Goal: Share content: Share content

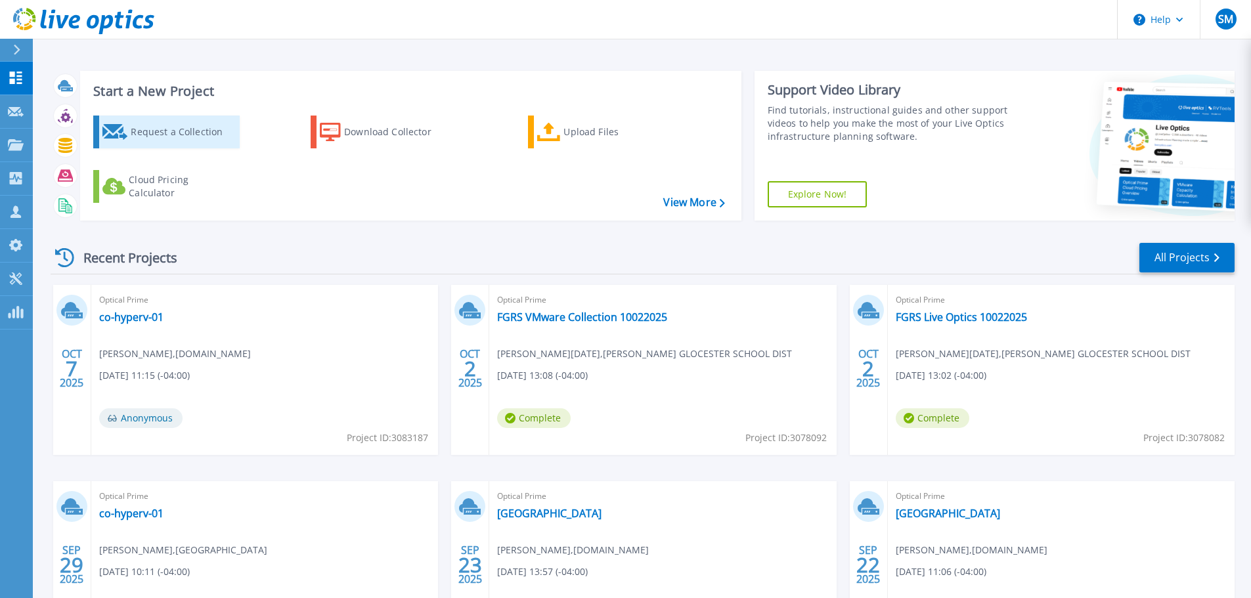
click at [150, 135] on div "Request a Collection" at bounding box center [183, 132] width 105 height 26
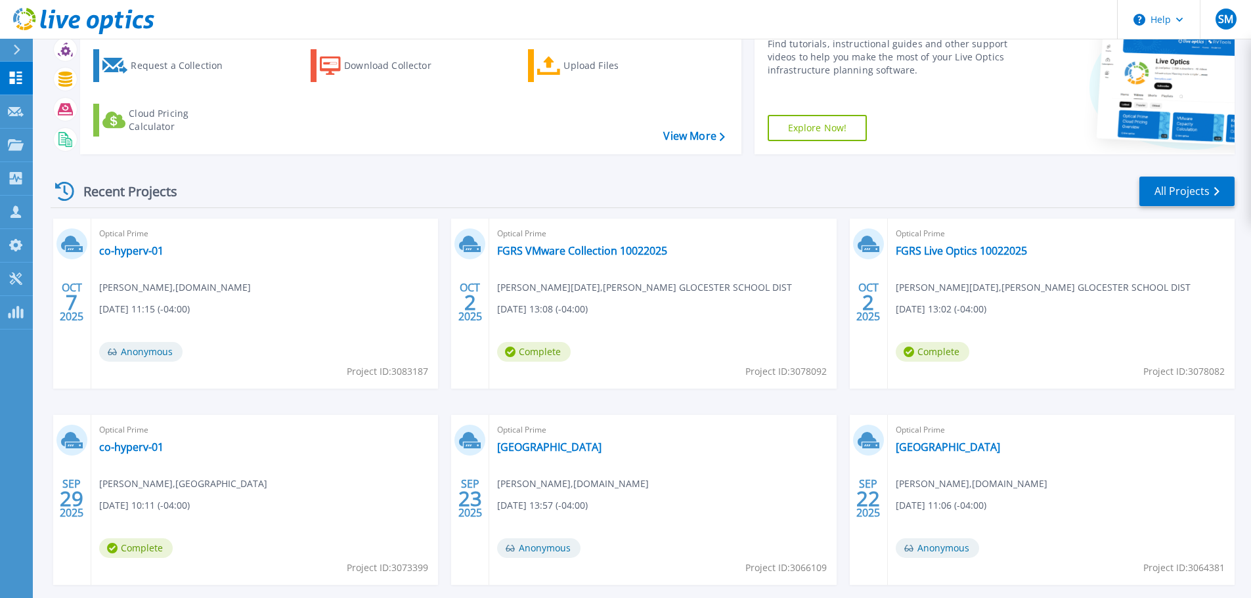
scroll to position [129, 0]
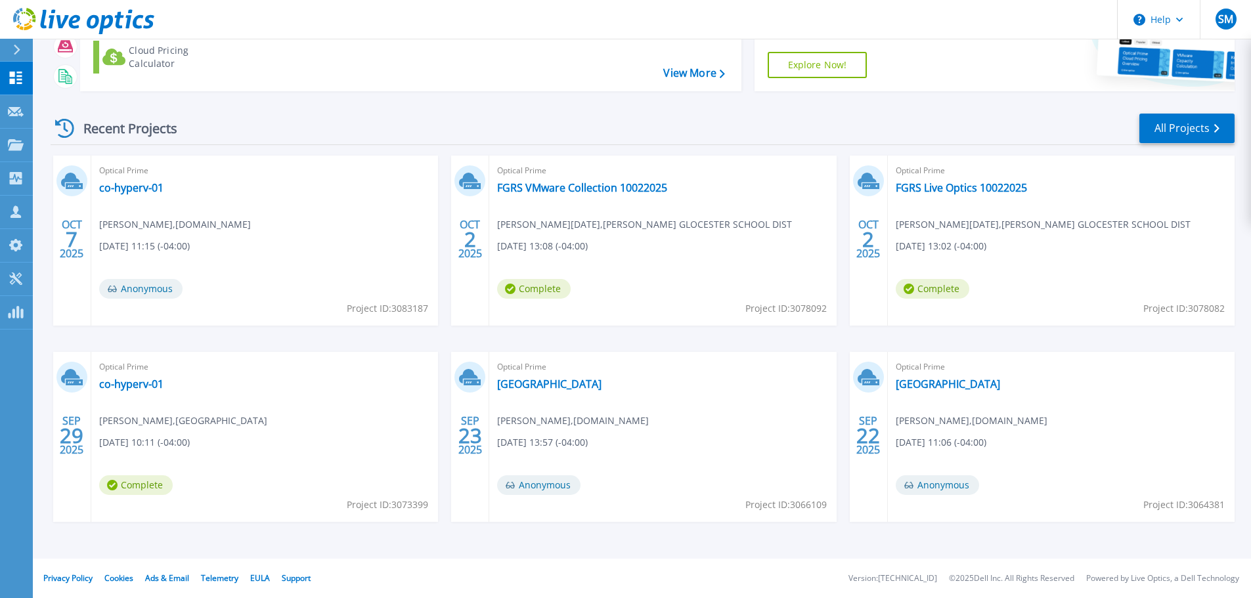
click at [147, 483] on span "Complete" at bounding box center [136, 485] width 74 height 20
click at [137, 386] on link "co-hyperv-01" at bounding box center [131, 383] width 64 height 13
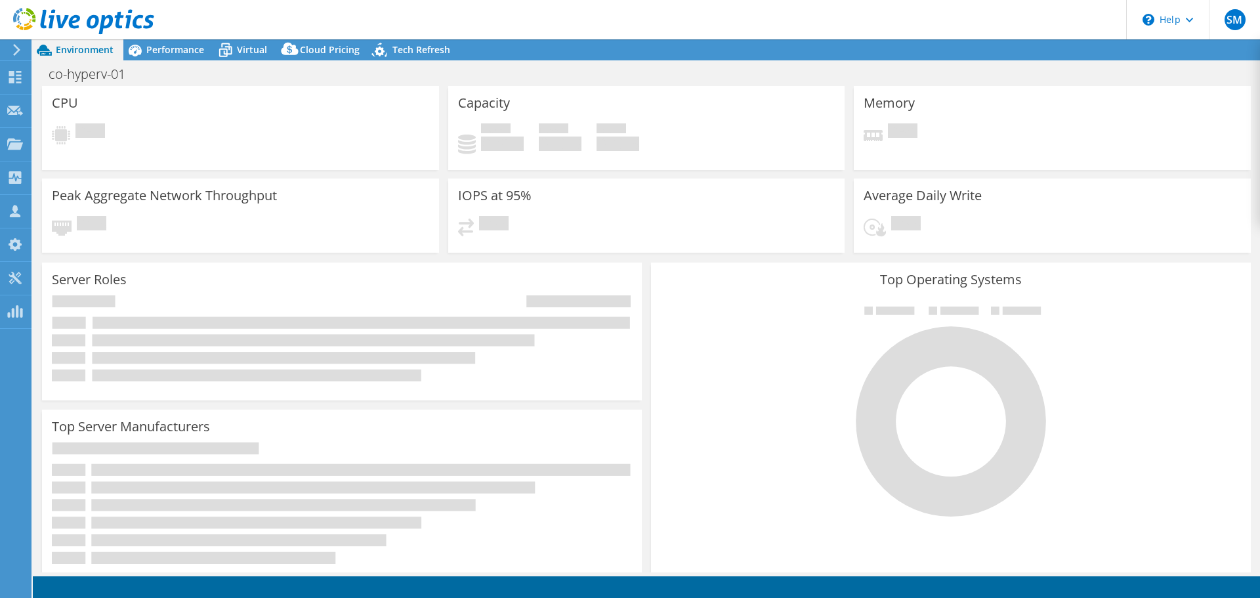
select select "USD"
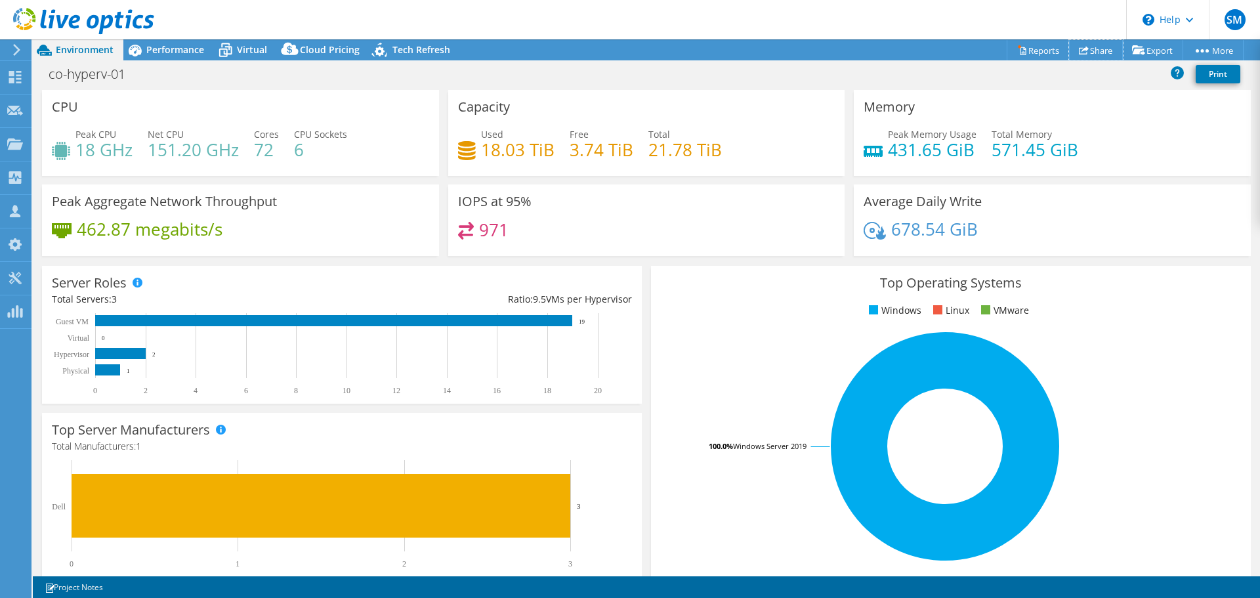
click at [1103, 50] on link "Share" at bounding box center [1096, 50] width 54 height 20
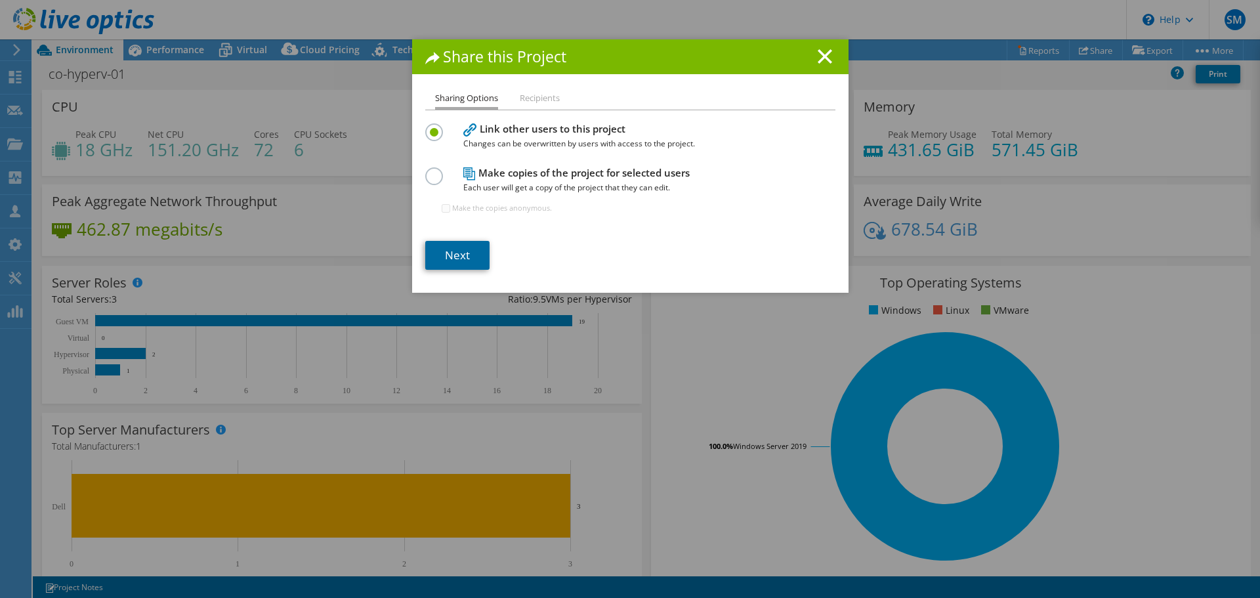
click at [460, 252] on link "Next" at bounding box center [457, 255] width 64 height 29
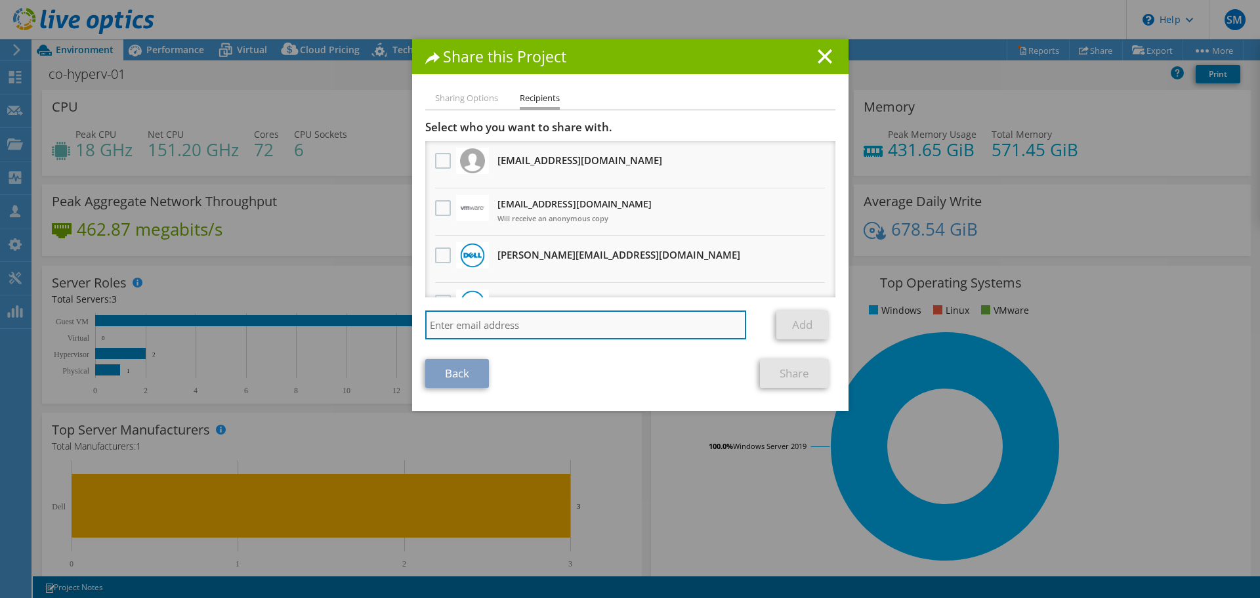
click at [492, 320] on input "search" at bounding box center [586, 325] width 322 height 29
paste input "· Servers: Dell, 3 server 6/7 years, 20 VMs · Storage: Dell Equalgic 20TB, DPM …"
type input "·"
type input "d"
click at [502, 316] on input "search" at bounding box center [586, 325] width 322 height 29
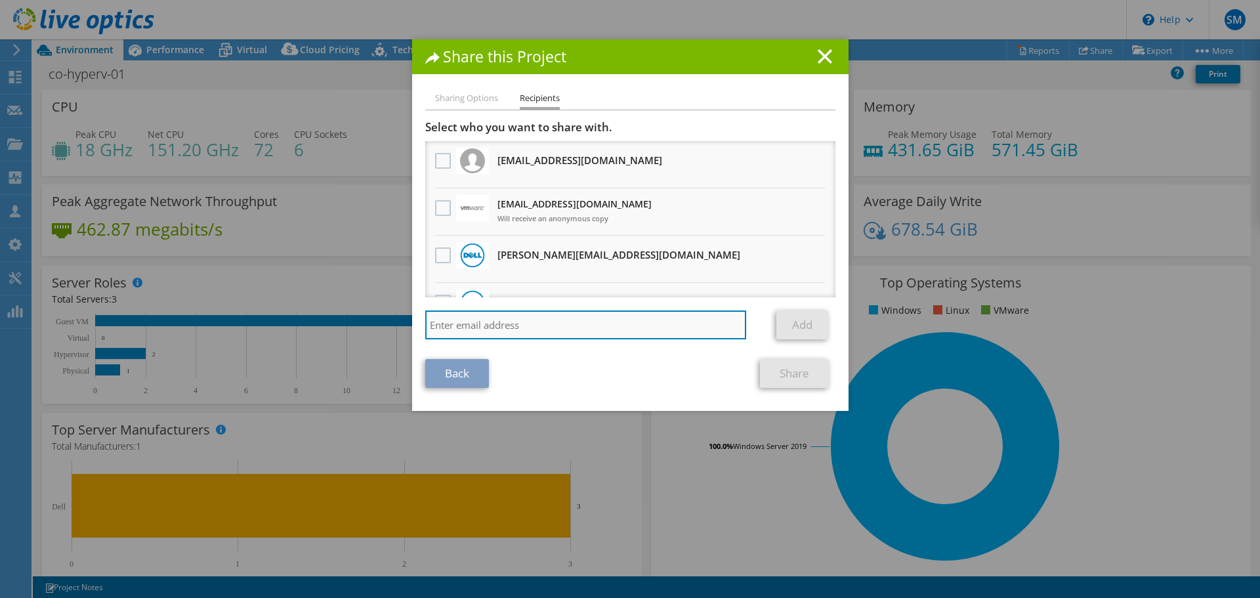
paste input "[PERSON_NAME] <[EMAIL_ADDRESS][DOMAIN_NAME]>"
click at [502, 322] on input "[PERSON_NAME] <[EMAIL_ADDRESS][DOMAIN_NAME]" at bounding box center [586, 325] width 322 height 29
type input "[PERSON_NAME][EMAIL_ADDRESS][DOMAIN_NAME]"
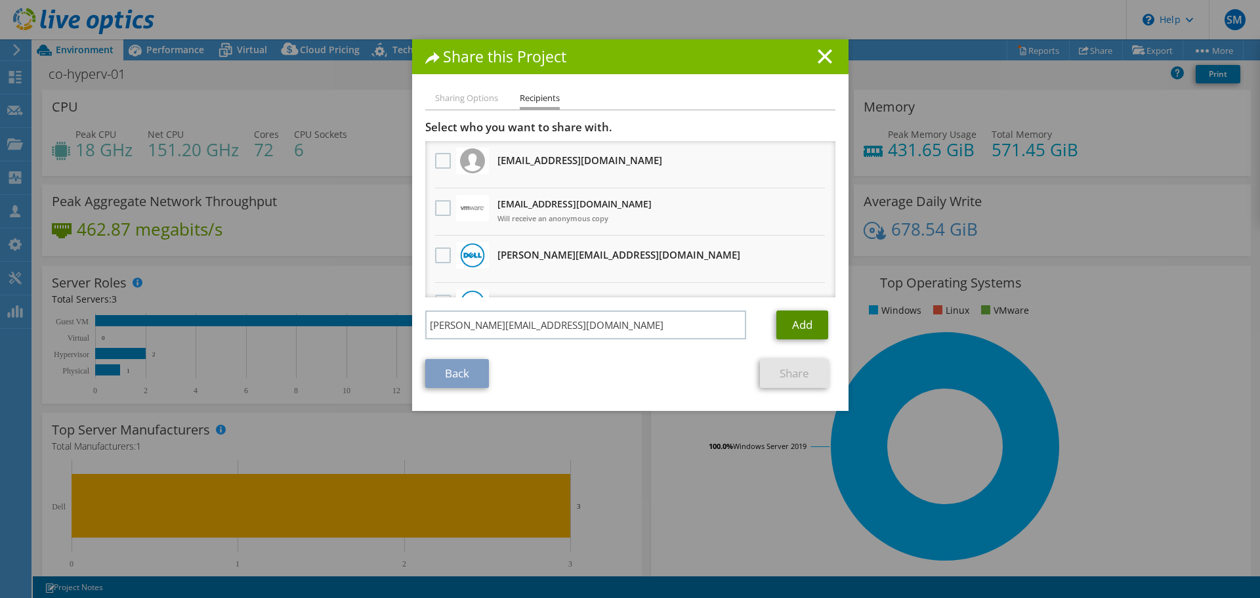
click at [784, 323] on link "Add" at bounding box center [803, 325] width 52 height 29
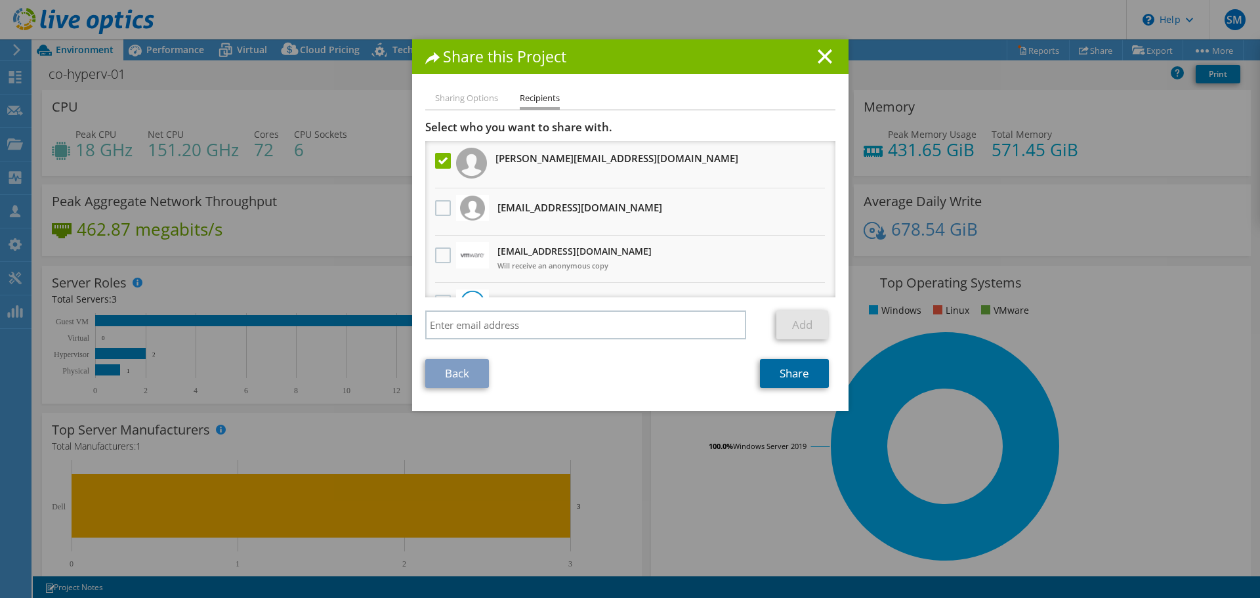
click at [788, 374] on link "Share" at bounding box center [794, 373] width 69 height 29
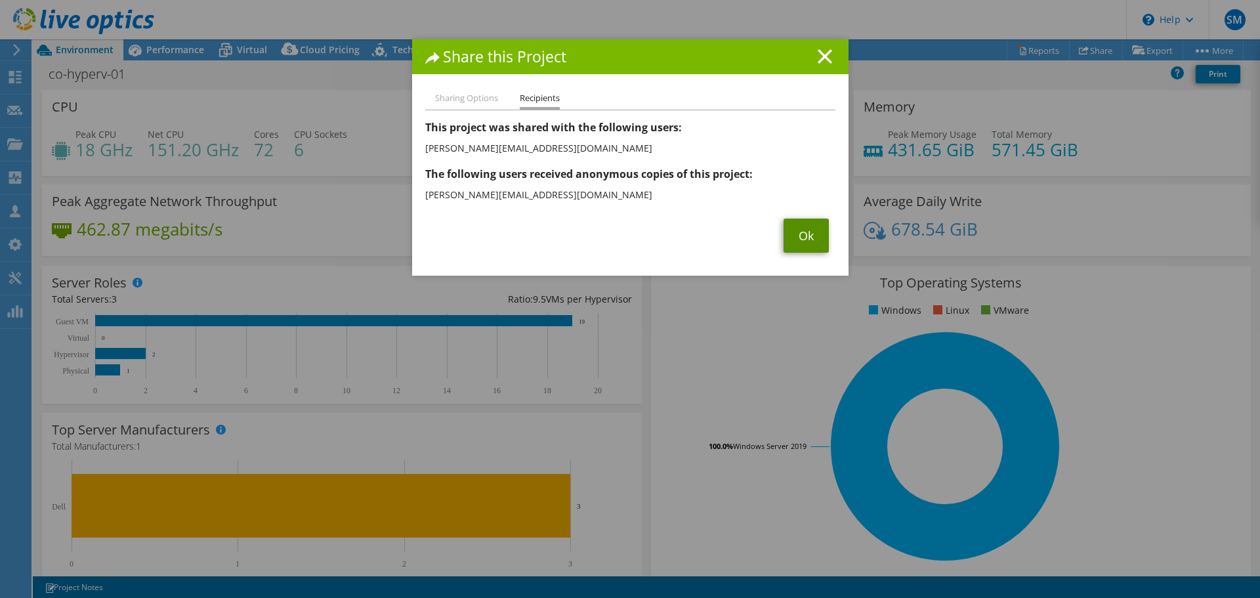
click at [800, 240] on link "Ok" at bounding box center [806, 236] width 45 height 34
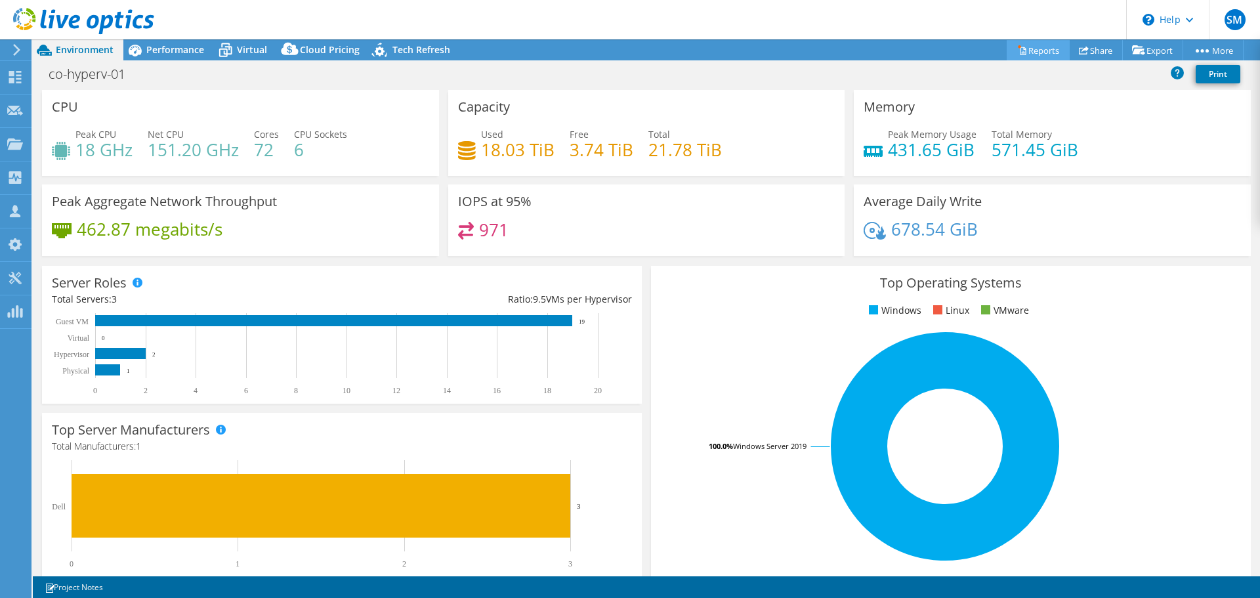
click at [1038, 51] on link "Reports" at bounding box center [1038, 50] width 63 height 20
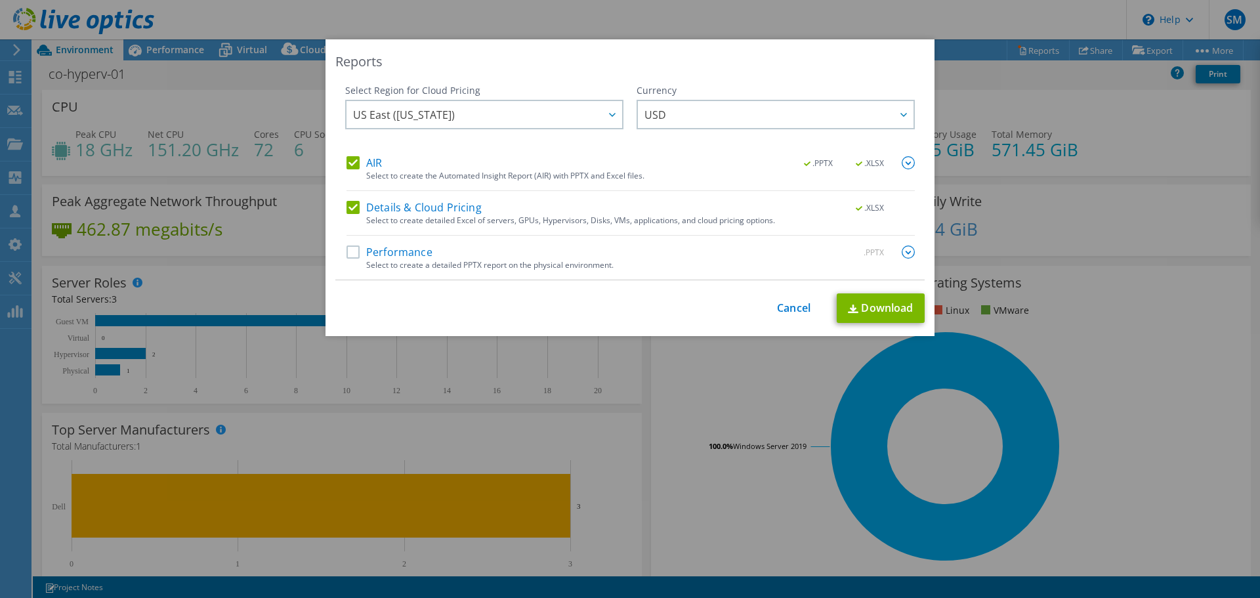
click at [351, 207] on label "Details & Cloud Pricing" at bounding box center [414, 207] width 135 height 13
click at [0, 0] on input "Details & Cloud Pricing" at bounding box center [0, 0] width 0 height 0
click at [347, 253] on label "Performance" at bounding box center [390, 252] width 86 height 13
click at [0, 0] on input "Performance" at bounding box center [0, 0] width 0 height 0
click at [886, 307] on link "Download" at bounding box center [881, 308] width 88 height 30
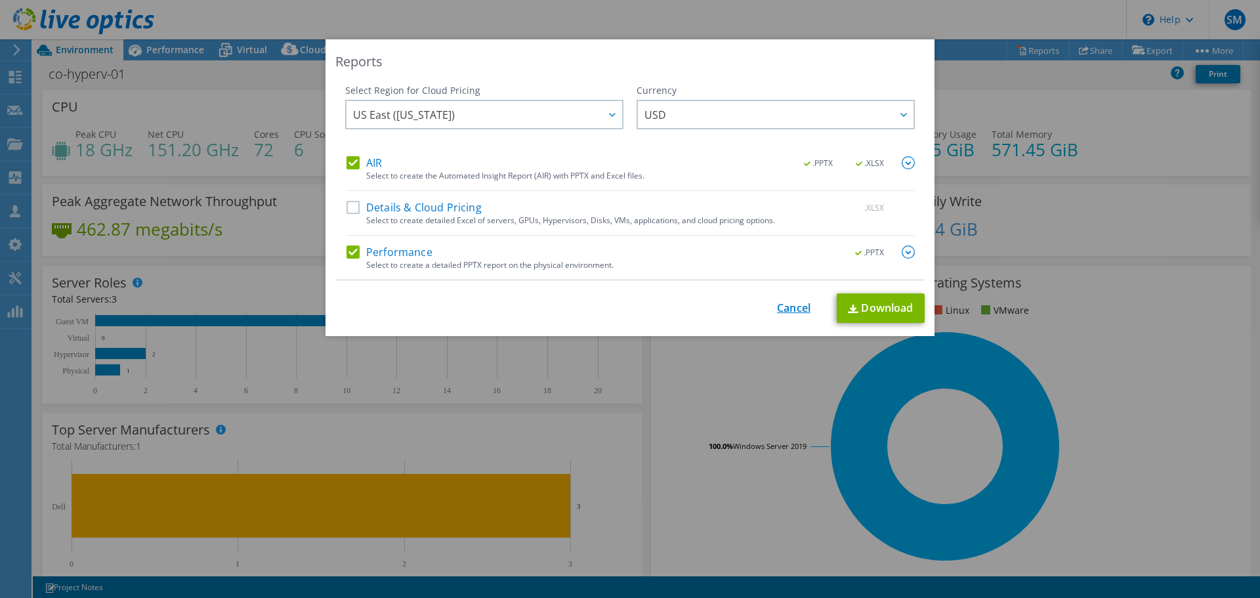
click at [781, 309] on link "Cancel" at bounding box center [793, 308] width 33 height 12
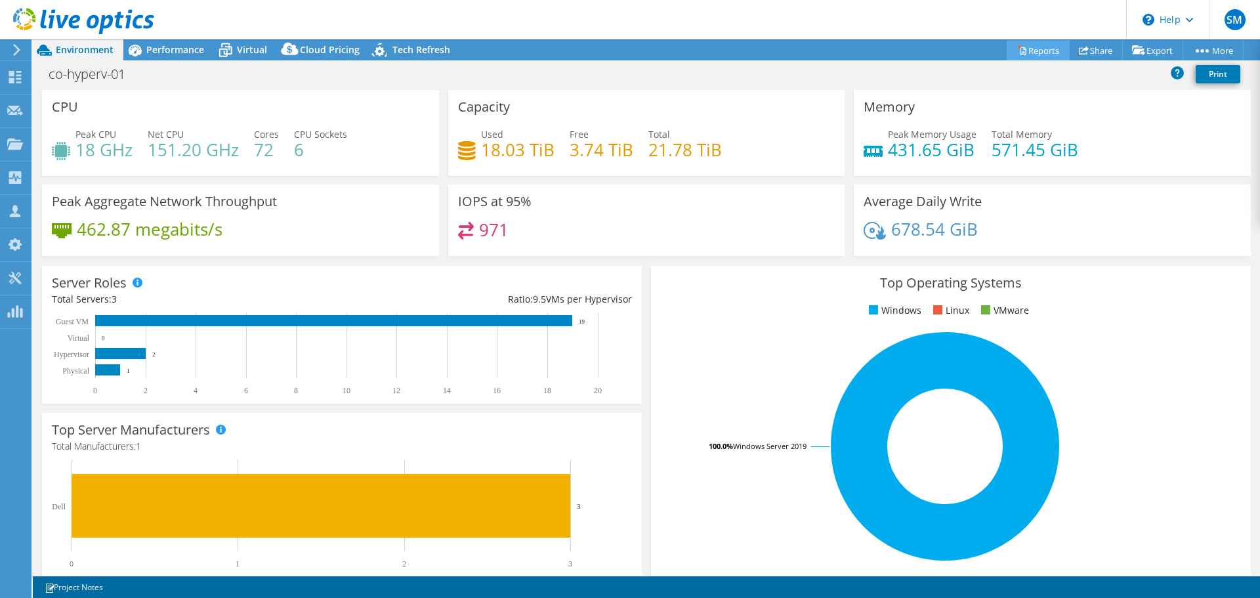
click at [1039, 53] on link "Reports" at bounding box center [1038, 50] width 63 height 20
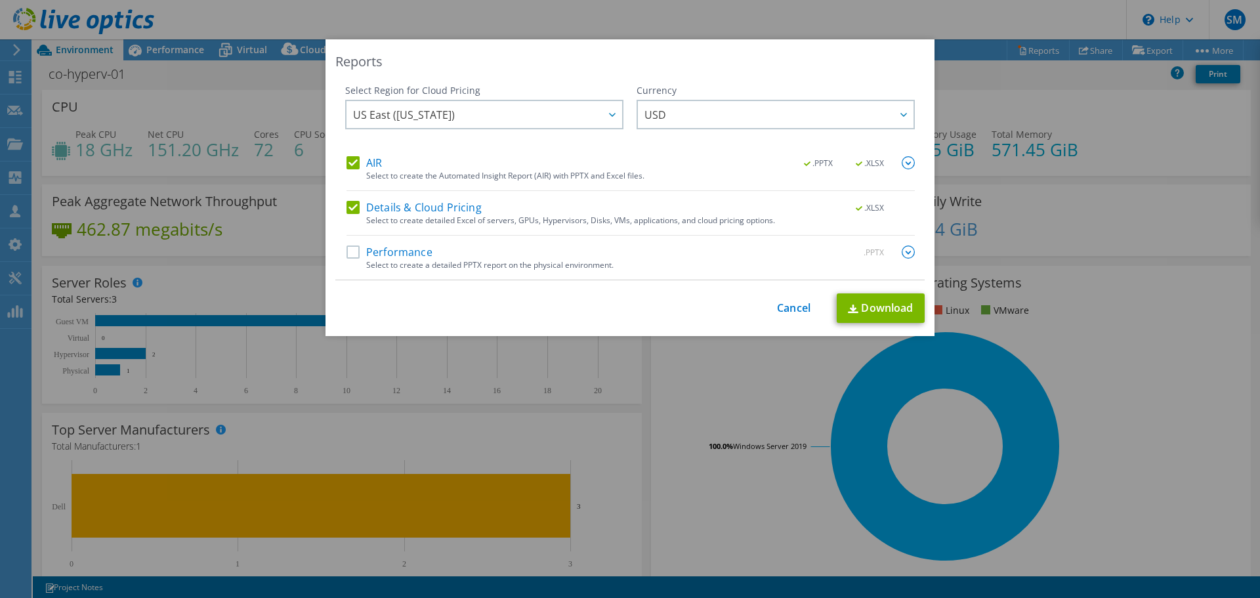
click at [347, 252] on label "Performance" at bounding box center [390, 252] width 86 height 13
click at [0, 0] on input "Performance" at bounding box center [0, 0] width 0 height 0
click at [903, 251] on img at bounding box center [908, 252] width 13 height 13
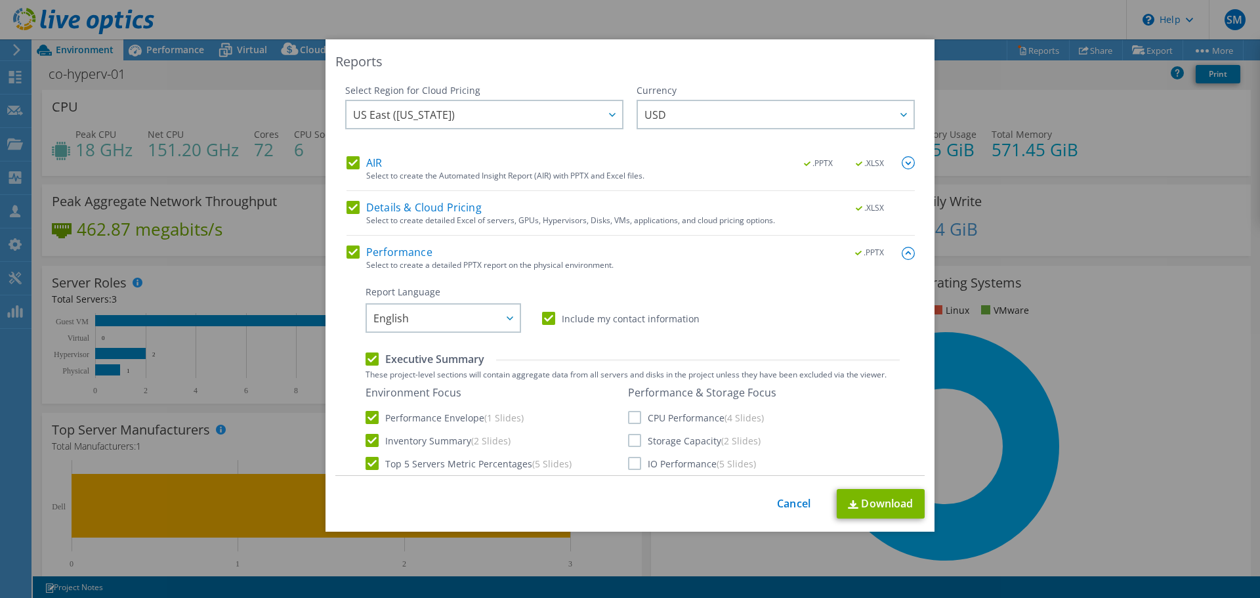
click at [908, 251] on div "Select Region for Cloud Pricing Asia Pacific ([GEOGRAPHIC_DATA]) [GEOGRAPHIC_DA…" at bounding box center [630, 280] width 590 height 392
click at [902, 253] on img at bounding box center [908, 253] width 13 height 13
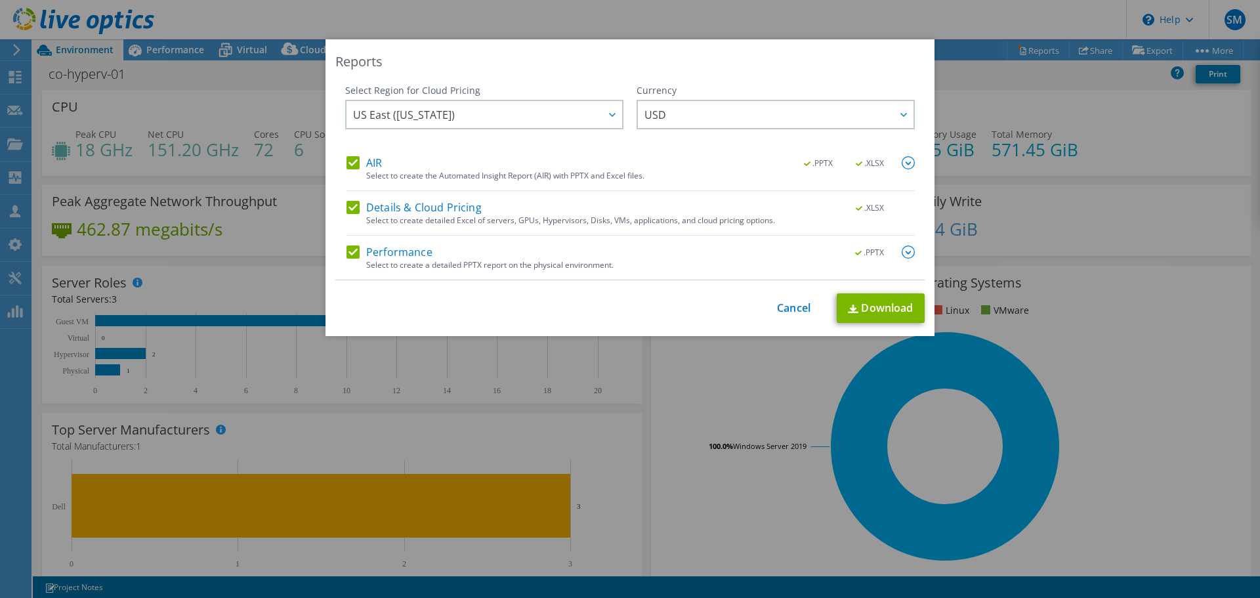
click at [903, 162] on img at bounding box center [908, 162] width 13 height 13
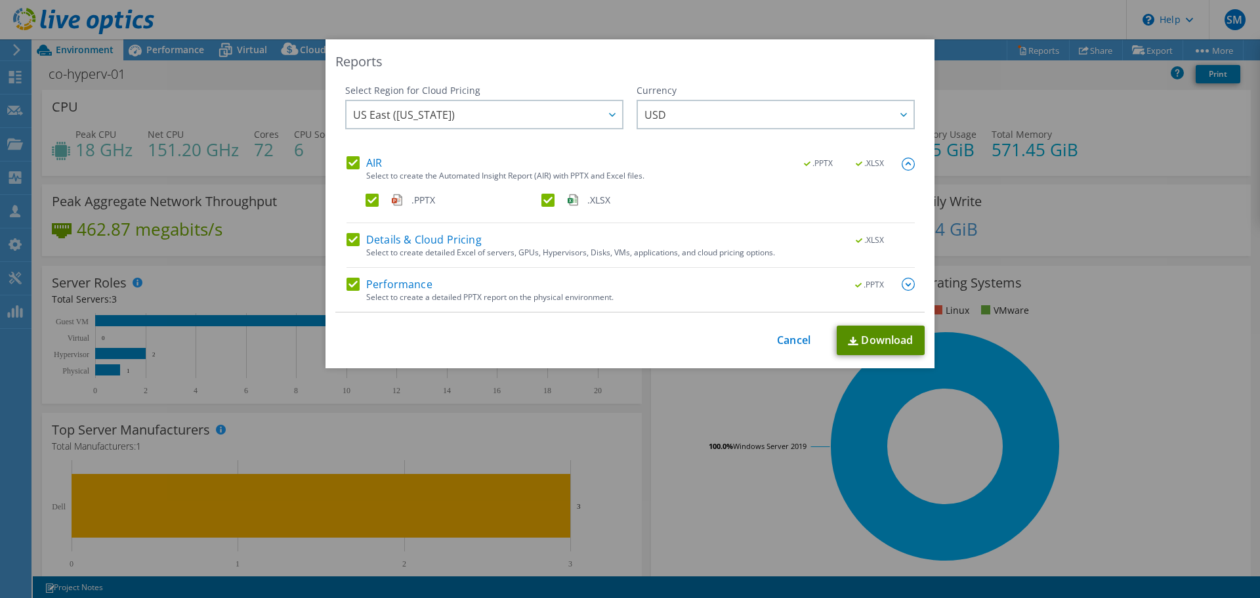
click at [868, 336] on link "Download" at bounding box center [881, 341] width 88 height 30
click at [797, 336] on link "Cancel" at bounding box center [793, 340] width 33 height 12
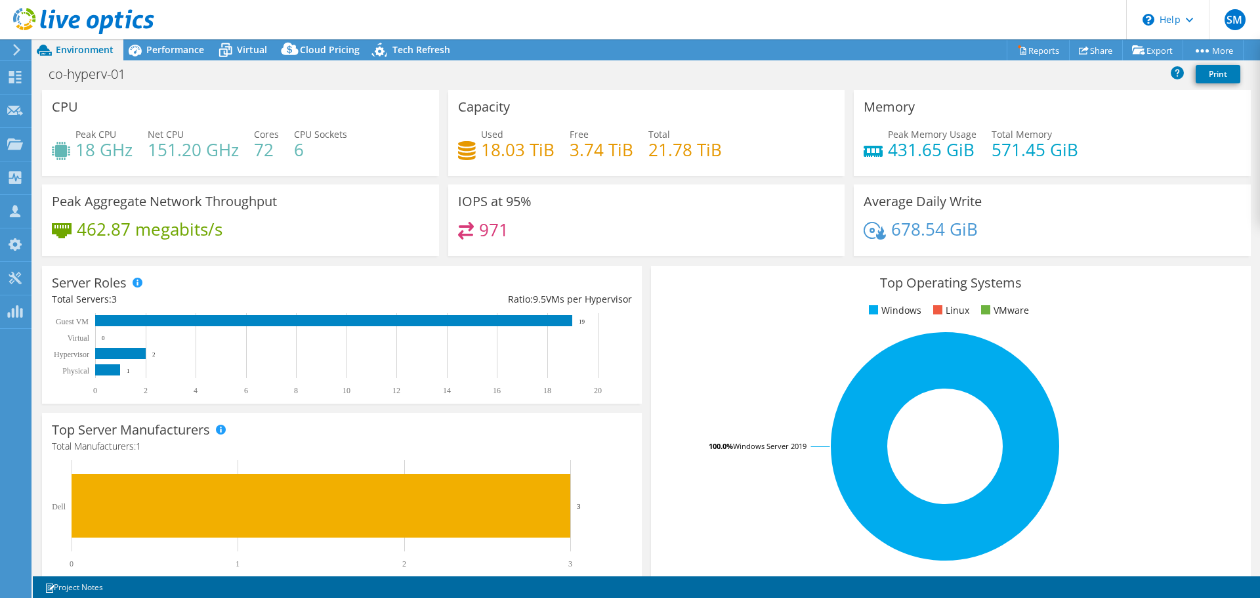
click at [502, 546] on rect at bounding box center [336, 514] width 569 height 108
click at [1148, 50] on link "Export" at bounding box center [1153, 50] width 61 height 20
click at [1139, 70] on link "vSAN ReadyNode Sizer" at bounding box center [1122, 74] width 125 height 28
click at [1036, 52] on link "Reports" at bounding box center [1038, 50] width 63 height 20
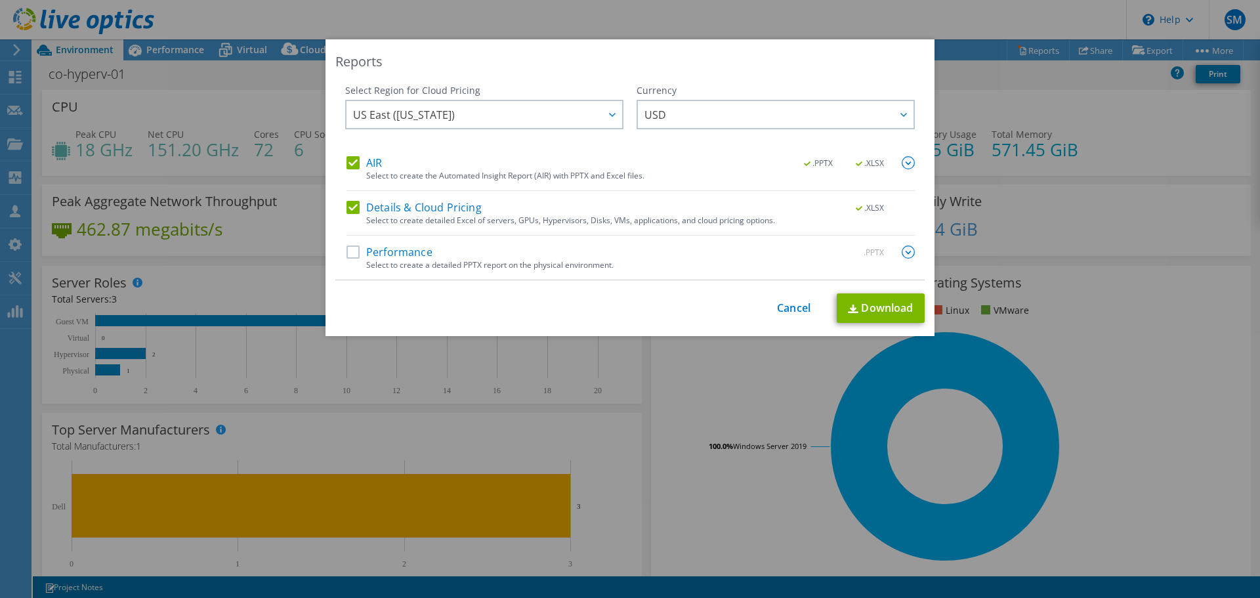
click at [349, 252] on label "Performance" at bounding box center [390, 252] width 86 height 13
click at [0, 0] on input "Performance" at bounding box center [0, 0] width 0 height 0
click at [904, 252] on img at bounding box center [908, 252] width 13 height 13
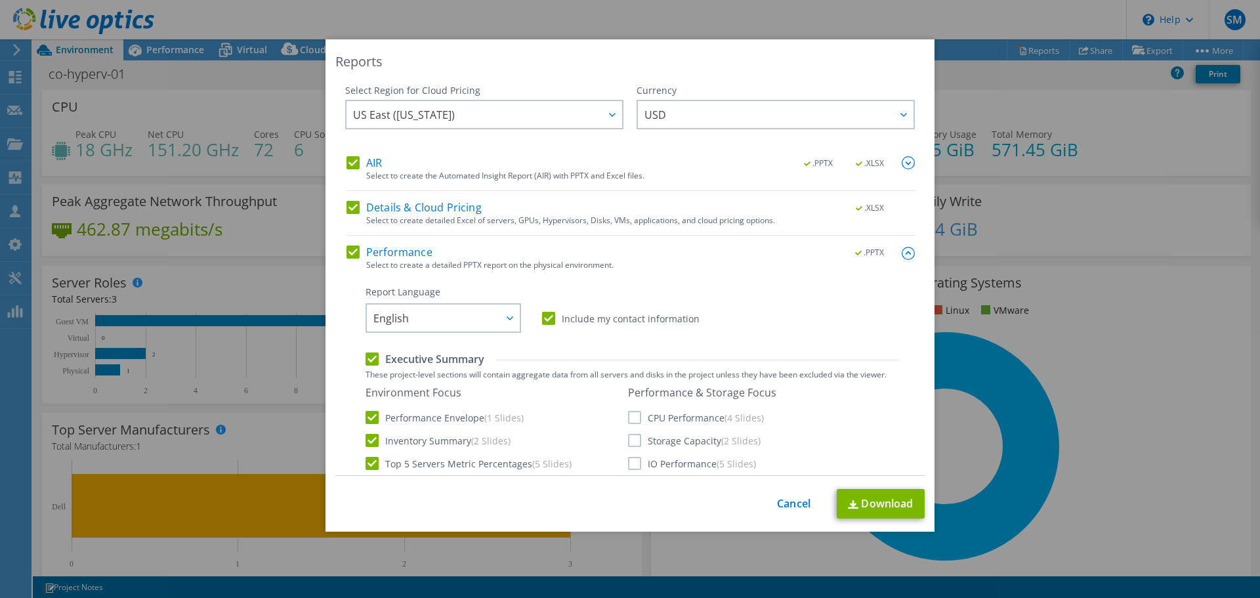
click at [628, 416] on label "CPU Performance (4 Slides)" at bounding box center [696, 417] width 136 height 13
click at [0, 0] on input "CPU Performance (4 Slides)" at bounding box center [0, 0] width 0 height 0
click at [630, 465] on label "IO Performance (5 Slides)" at bounding box center [692, 463] width 128 height 13
click at [0, 0] on input "IO Performance (5 Slides)" at bounding box center [0, 0] width 0 height 0
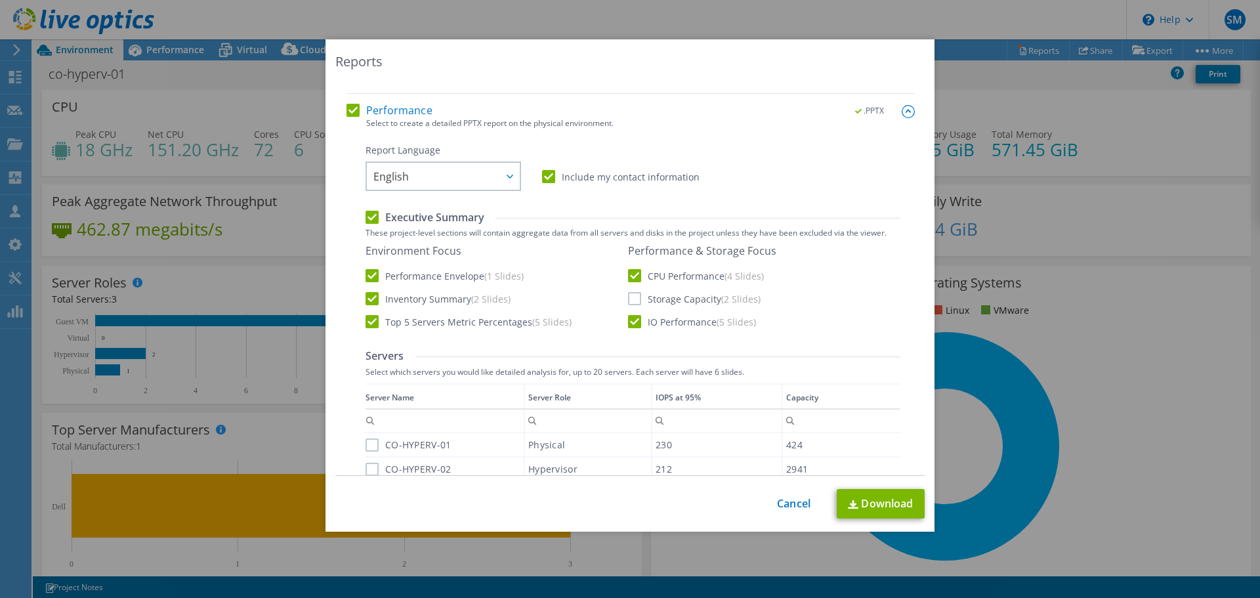
scroll to position [197, 0]
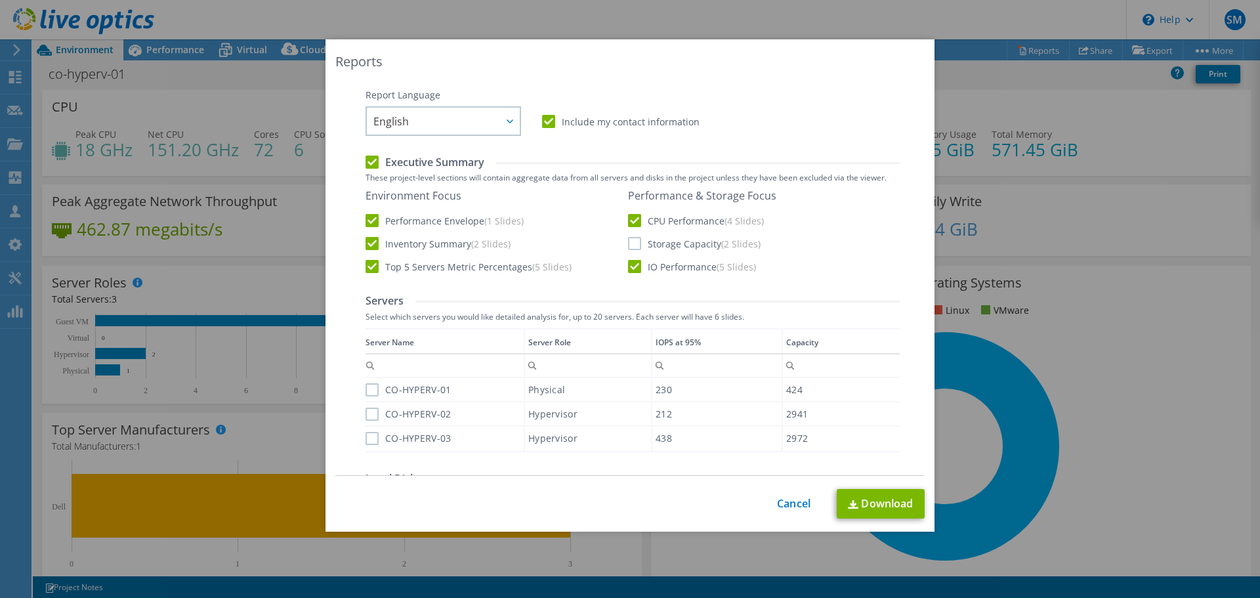
click at [368, 390] on label "CO-HYPERV-01" at bounding box center [408, 389] width 85 height 13
click at [0, 0] on input "CO-HYPERV-01" at bounding box center [0, 0] width 0 height 0
drag, startPoint x: 367, startPoint y: 414, endPoint x: 376, endPoint y: 461, distance: 47.4
click at [369, 414] on label "CO-HYPERV-02" at bounding box center [408, 414] width 85 height 13
click at [0, 0] on input "CO-HYPERV-02" at bounding box center [0, 0] width 0 height 0
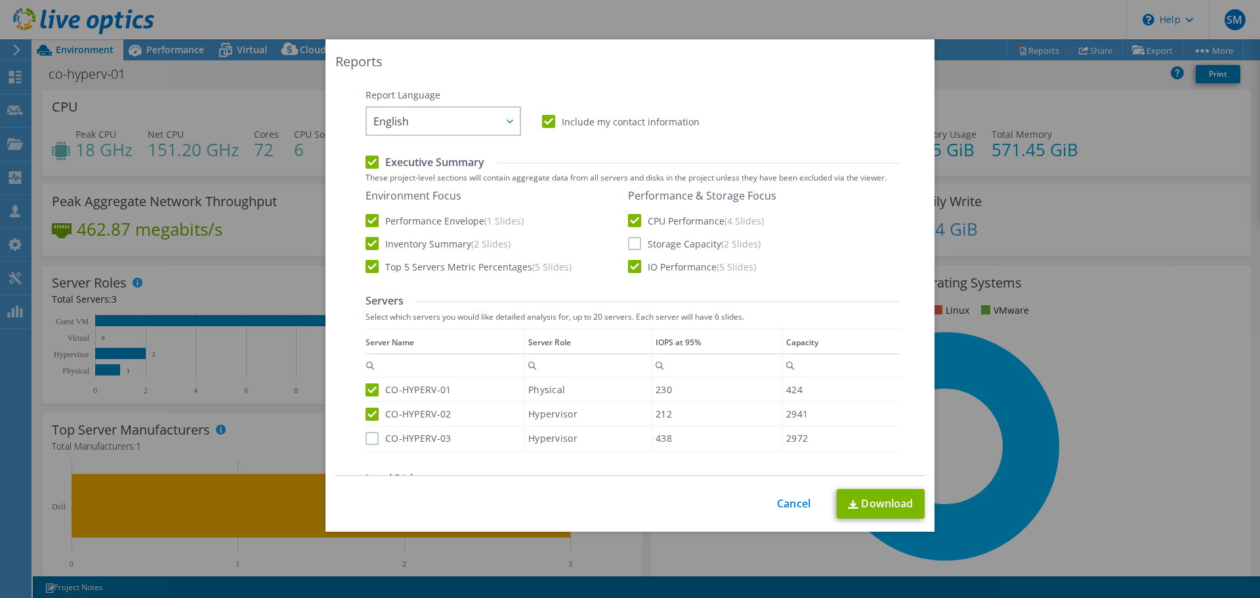
drag, startPoint x: 368, startPoint y: 435, endPoint x: 389, endPoint y: 435, distance: 21.0
click at [368, 435] on label "CO-HYPERV-03" at bounding box center [408, 438] width 85 height 13
click at [0, 0] on input "CO-HYPERV-03" at bounding box center [0, 0] width 0 height 0
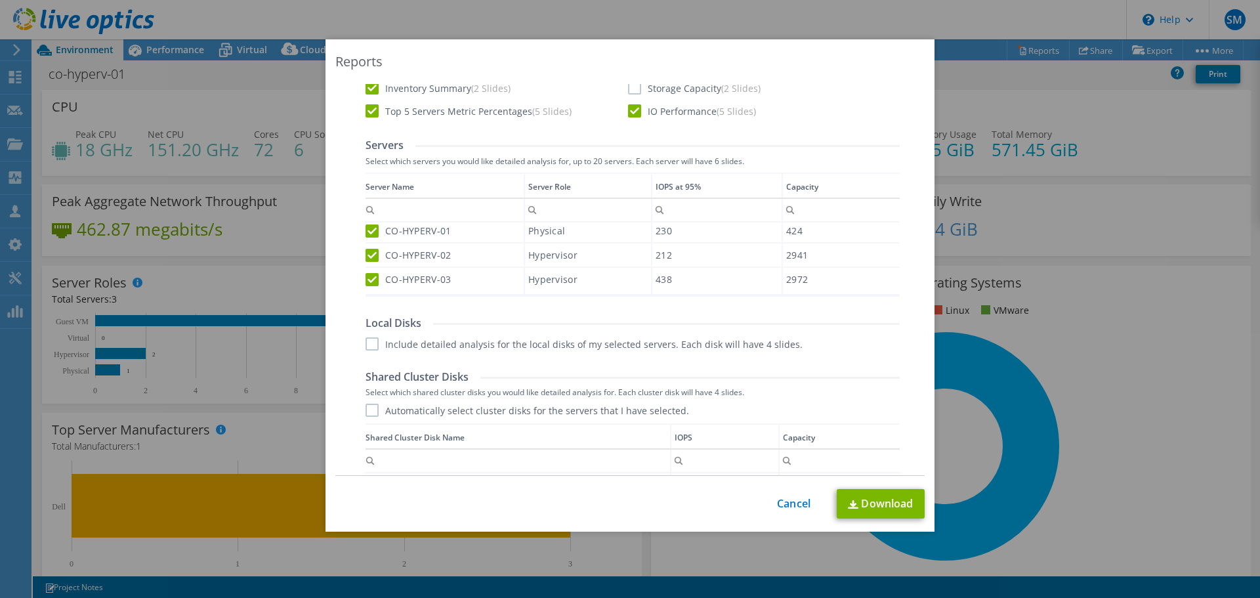
scroll to position [394, 0]
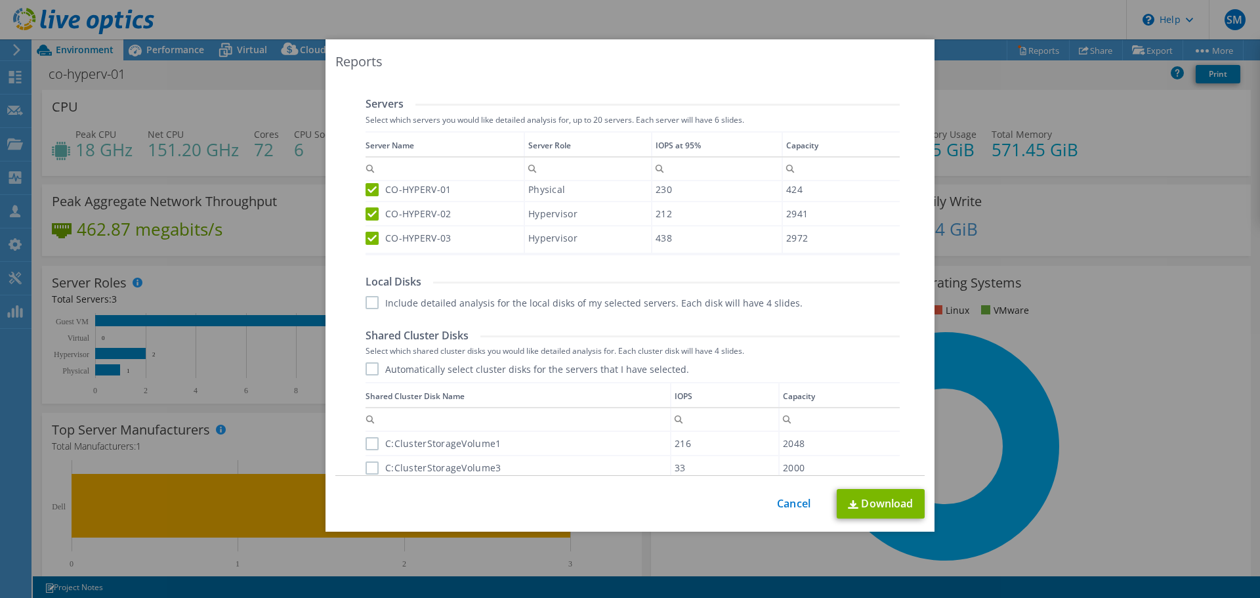
click at [368, 305] on label "Include detailed analysis for the local disks of my selected servers. Each disk…" at bounding box center [584, 302] width 437 height 13
click at [0, 0] on input "Include detailed analysis for the local disks of my selected servers. Each disk…" at bounding box center [0, 0] width 0 height 0
click at [370, 361] on div "Shared Cluster Disks Select which shared cluster disks you would like detailed …" at bounding box center [633, 441] width 534 height 224
click at [371, 367] on label "Automatically select cluster disks for the servers that I have selected." at bounding box center [528, 368] width 324 height 13
click at [0, 0] on input "Automatically select cluster disks for the servers that I have selected." at bounding box center [0, 0] width 0 height 0
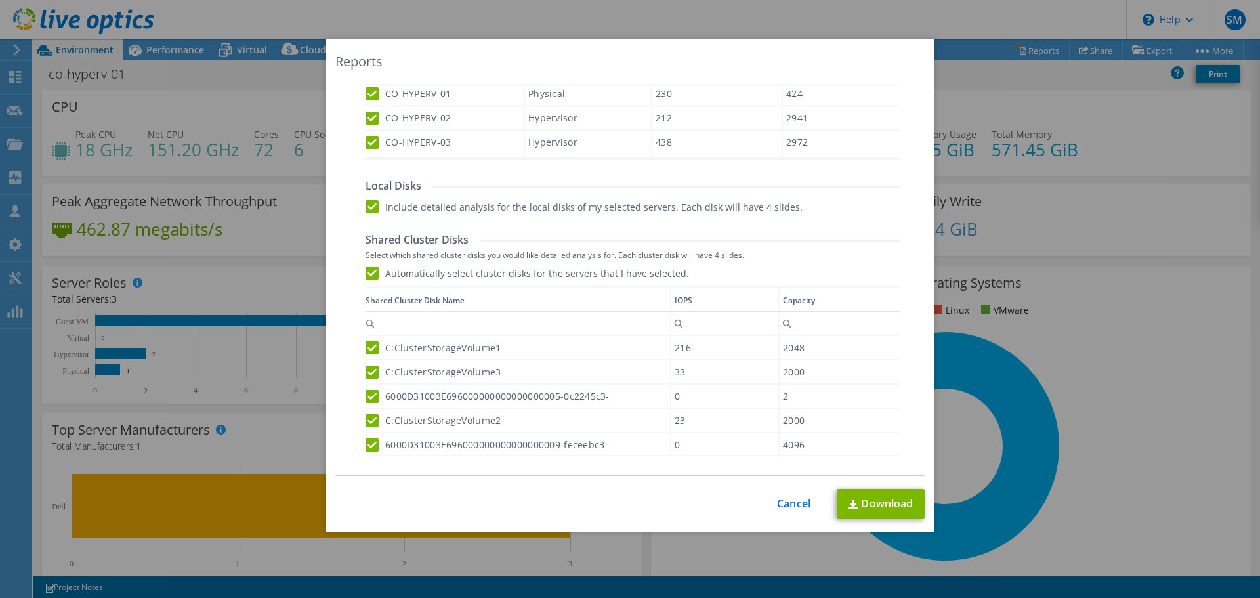
scroll to position [590, 0]
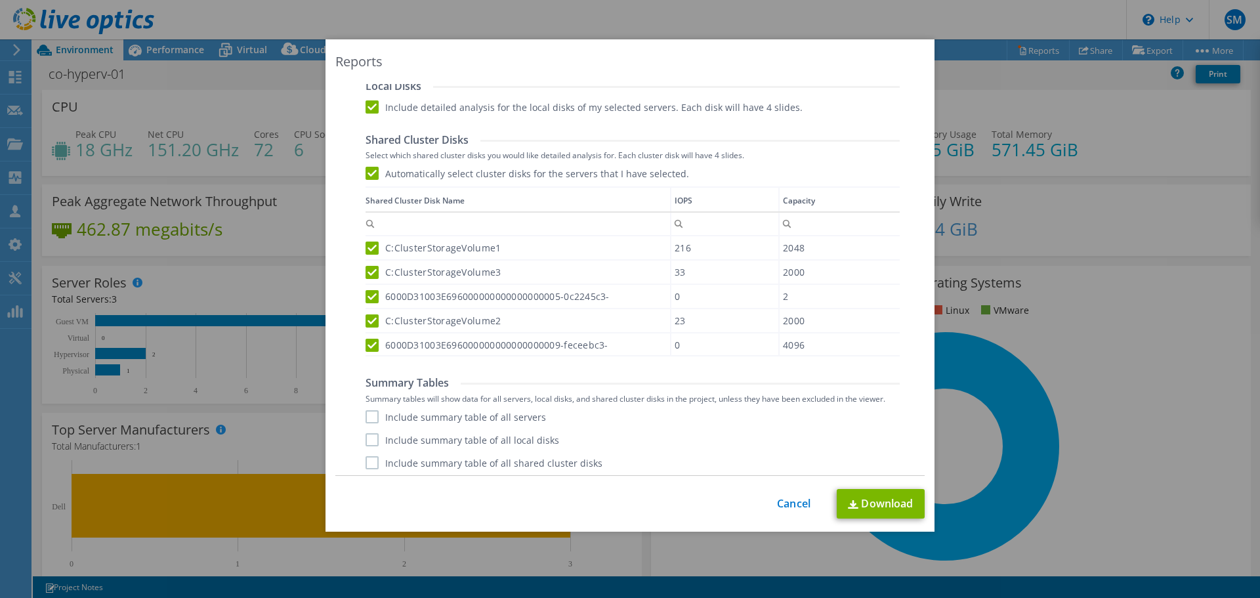
click at [370, 416] on label "Include summary table of all servers" at bounding box center [456, 416] width 181 height 13
click at [0, 0] on input "Include summary table of all servers" at bounding box center [0, 0] width 0 height 0
click at [366, 439] on label "Include summary table of all local disks" at bounding box center [463, 439] width 194 height 13
click at [0, 0] on input "Include summary table of all local disks" at bounding box center [0, 0] width 0 height 0
click at [370, 459] on label "Include summary table of all shared cluster disks" at bounding box center [484, 462] width 237 height 13
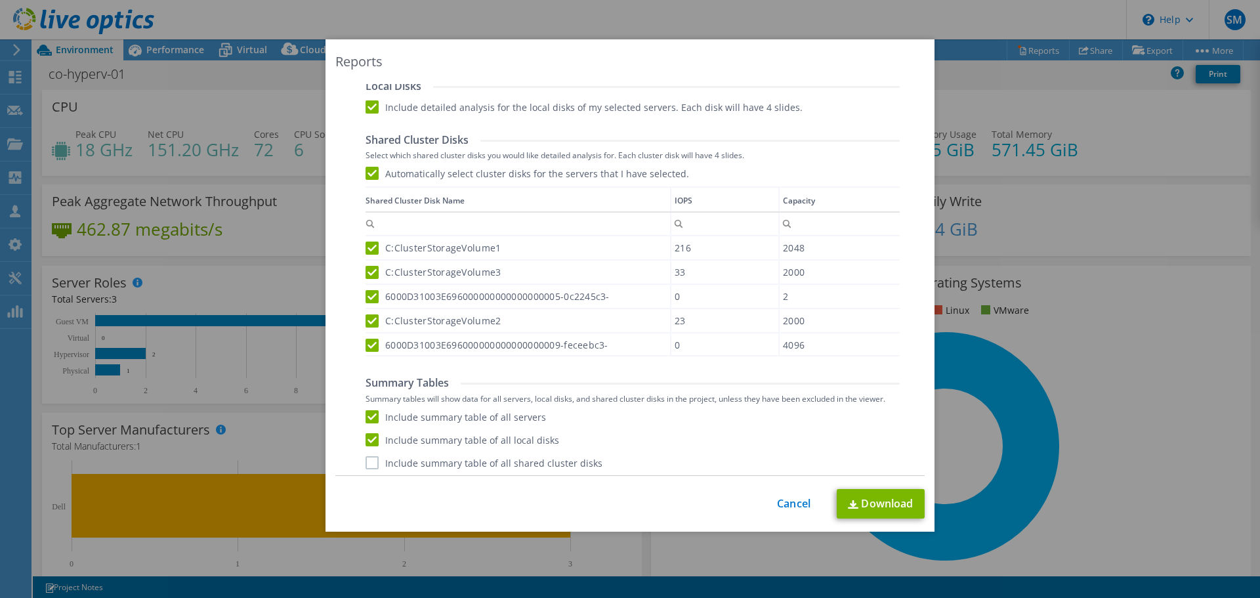
click at [0, 0] on input "Include summary table of all shared cluster disks" at bounding box center [0, 0] width 0 height 0
click at [861, 505] on link "Download" at bounding box center [881, 504] width 88 height 30
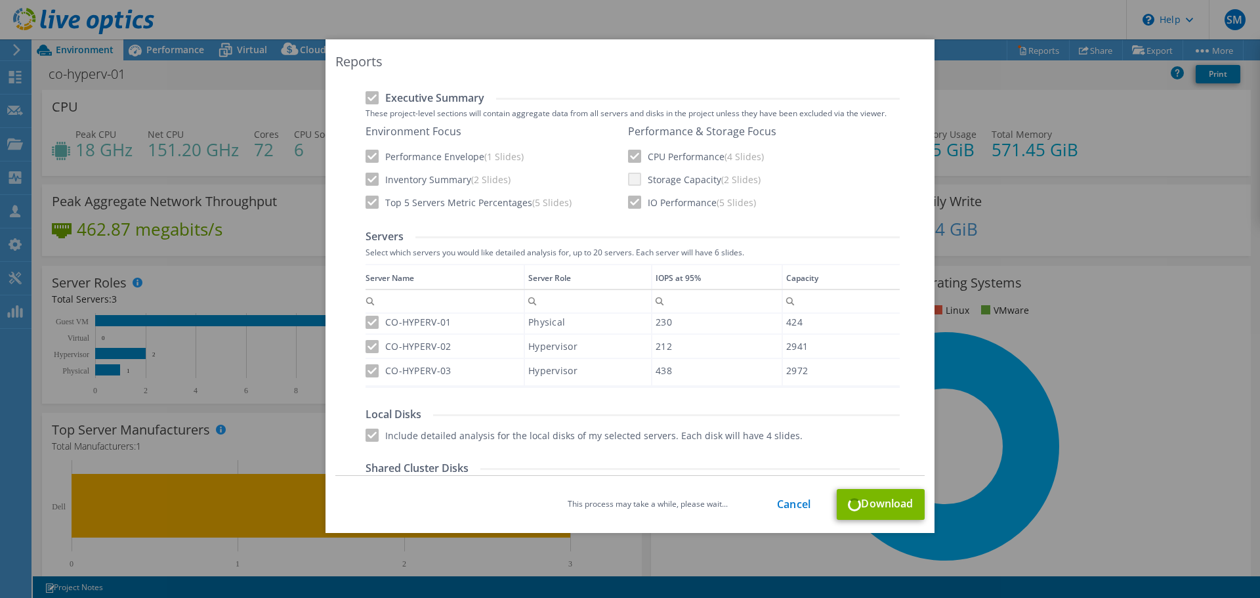
scroll to position [0, 0]
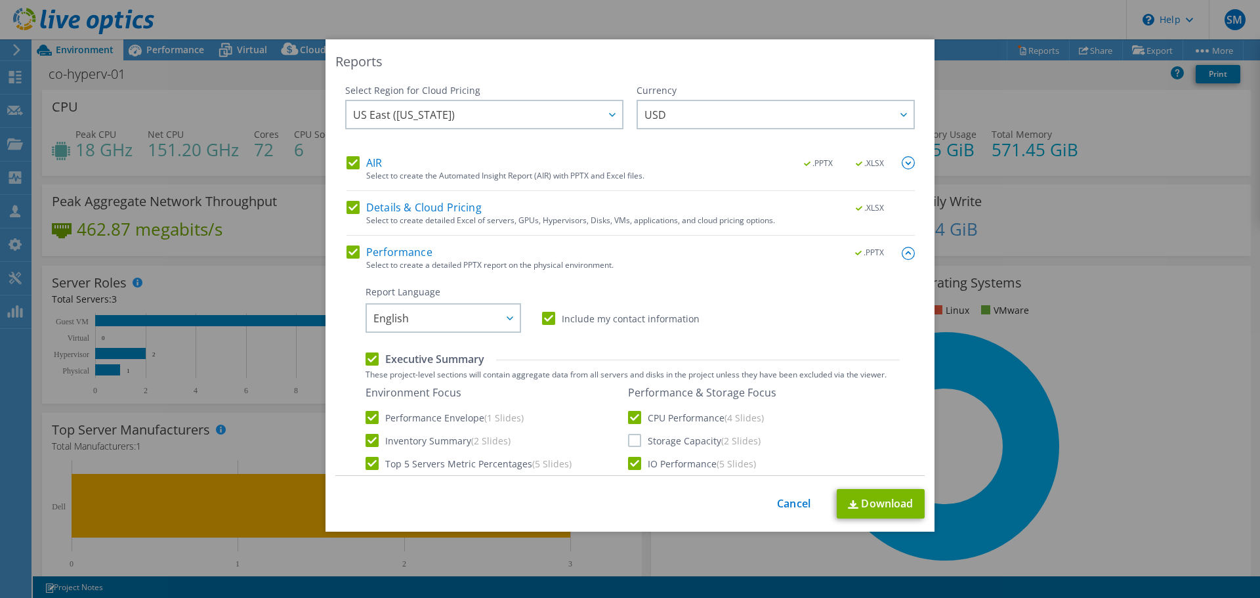
click at [1015, 114] on div "Reports Select Region for Cloud Pricing Asia Pacific ([GEOGRAPHIC_DATA]) [GEOGR…" at bounding box center [630, 298] width 1260 height 519
